Goal: Task Accomplishment & Management: Use online tool/utility

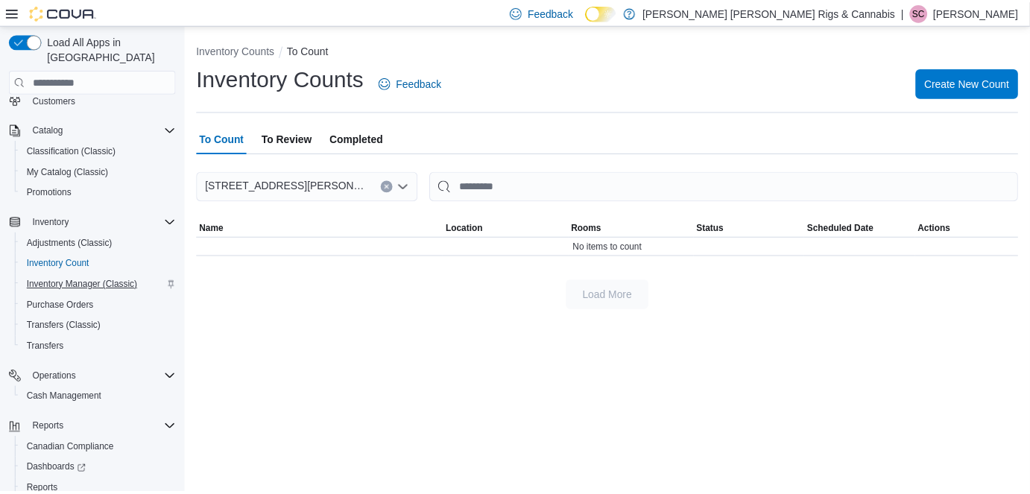
scroll to position [129, 0]
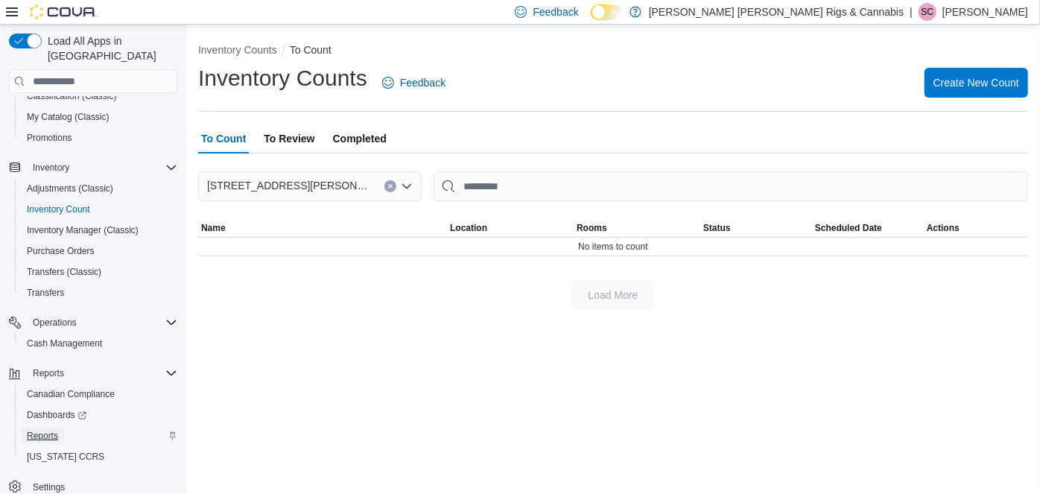
click at [42, 430] on span "Reports" at bounding box center [42, 436] width 31 height 12
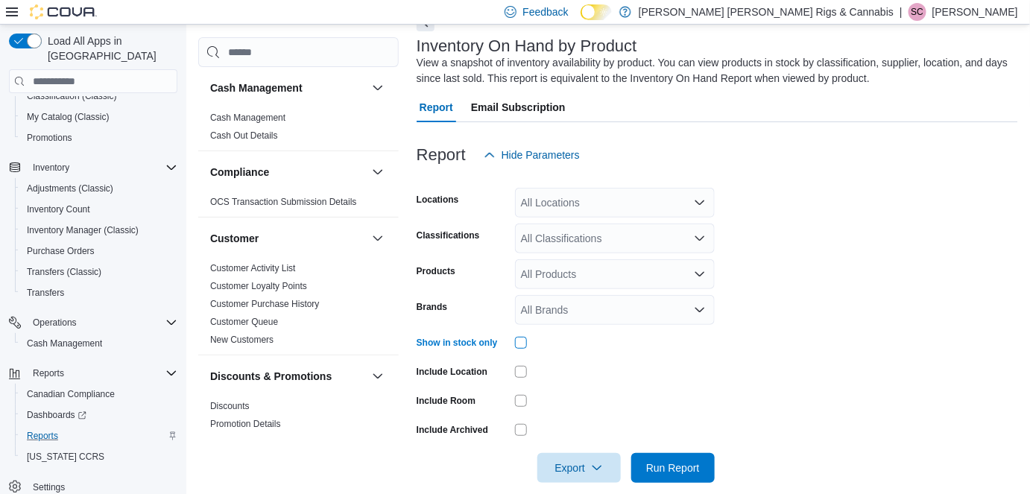
scroll to position [101, 0]
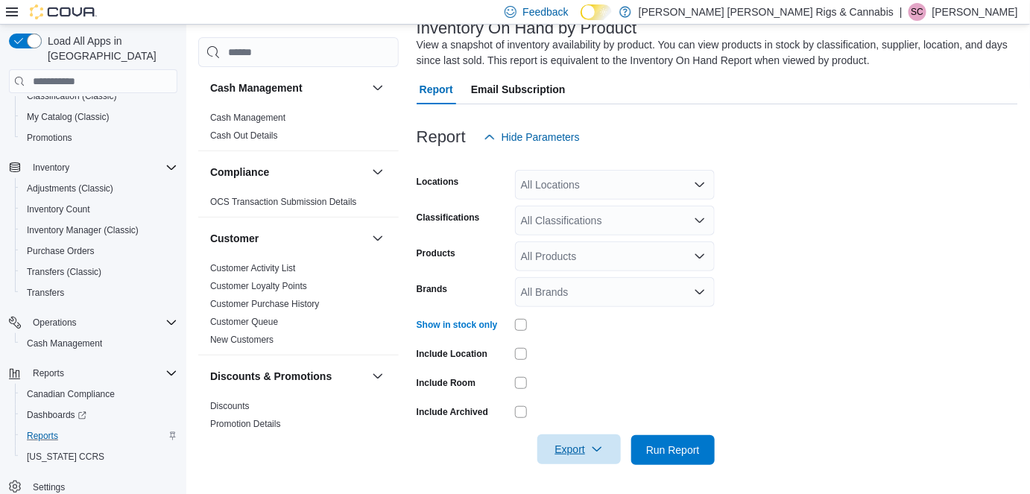
click at [571, 452] on span "Export" at bounding box center [579, 449] width 66 height 30
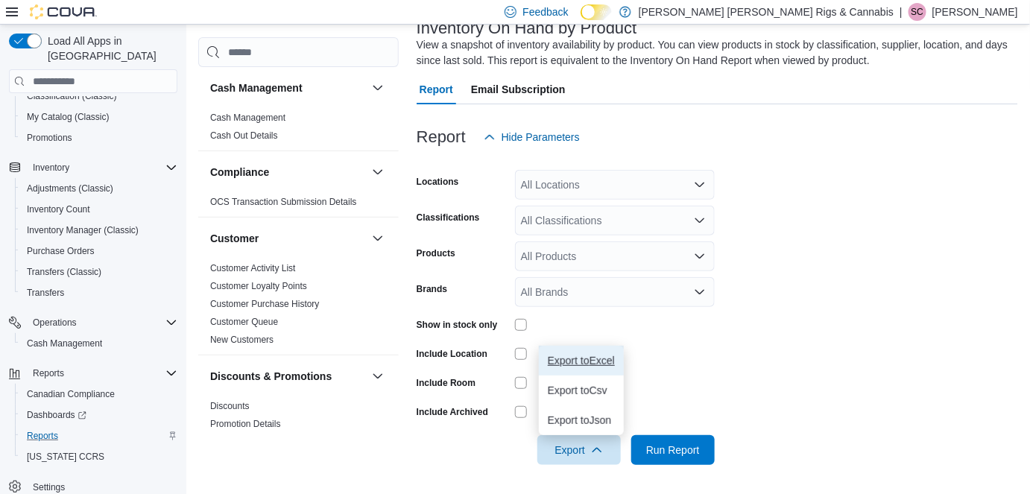
click at [574, 365] on span "Export to Excel" at bounding box center [581, 361] width 67 height 12
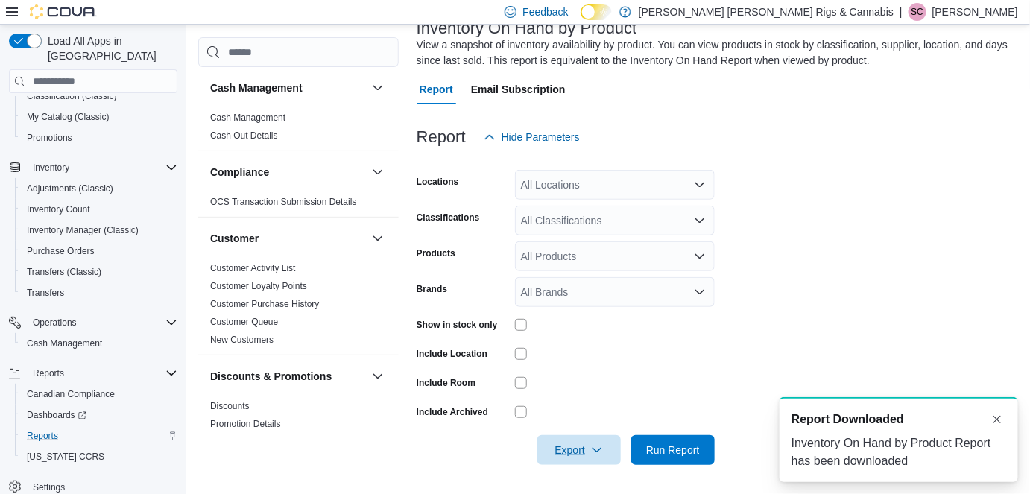
scroll to position [0, 0]
